Goal: Task Accomplishment & Management: Manage account settings

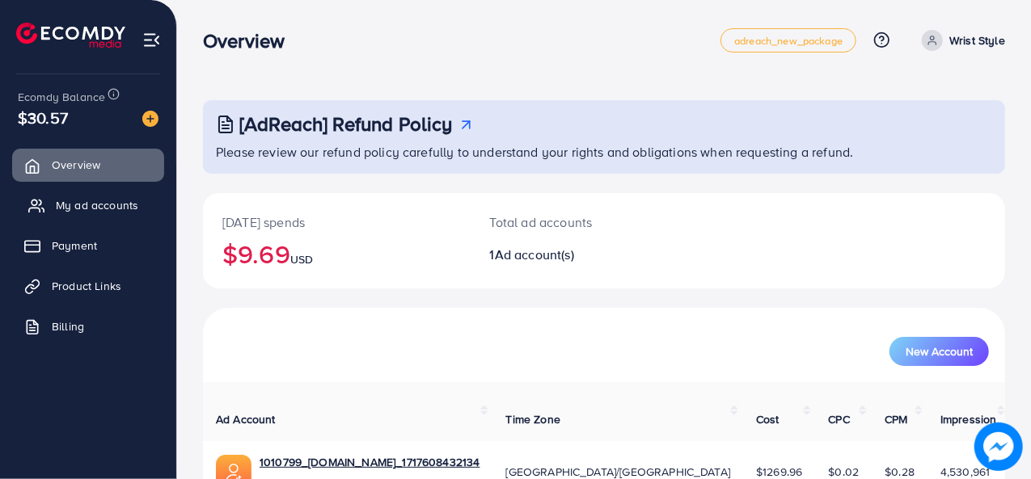
click at [106, 195] on link "My ad accounts" at bounding box center [88, 205] width 152 height 32
click at [107, 208] on span "My ad accounts" at bounding box center [97, 205] width 82 height 16
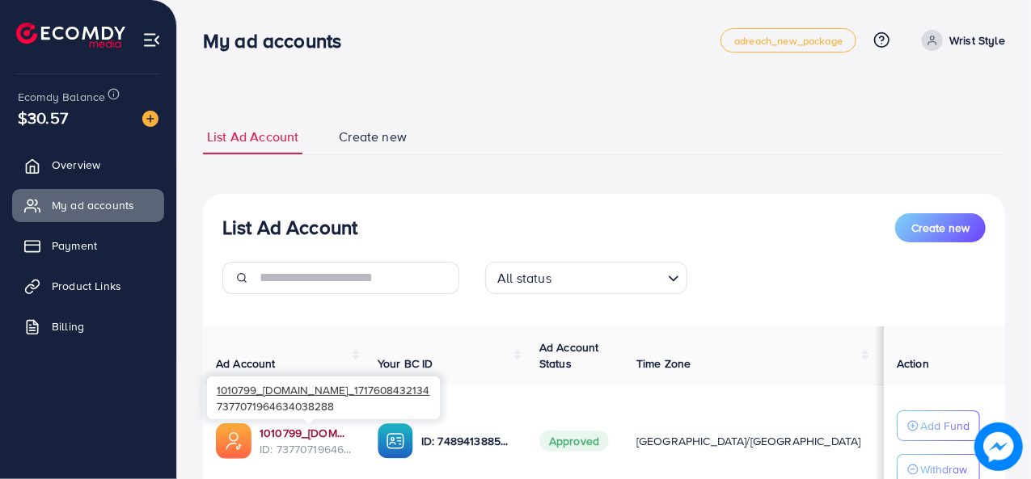
click at [306, 436] on link "1010799_[DOMAIN_NAME]_1717608432134" at bounding box center [305, 433] width 92 height 16
click at [300, 436] on link "1010799_[DOMAIN_NAME]_1717608432134" at bounding box center [305, 433] width 92 height 16
